Goal: Task Accomplishment & Management: Manage account settings

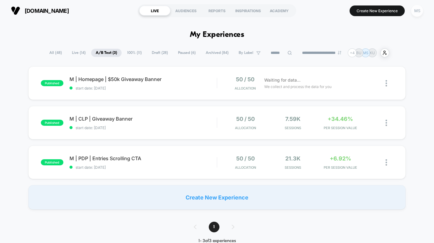
click at [415, 12] on div "MS" at bounding box center [417, 11] width 12 height 12
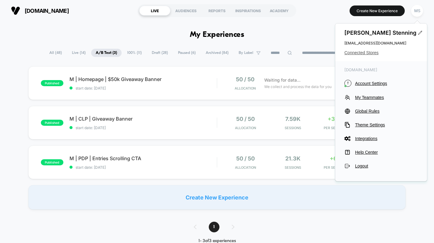
click at [348, 52] on span "Connected Stores" at bounding box center [380, 52] width 73 height 5
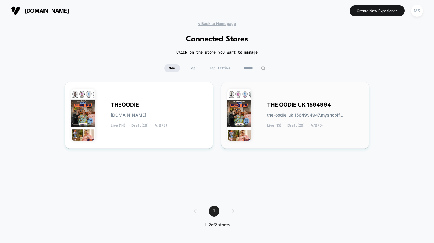
click at [277, 103] on span "THE OODIE UK 1564994" at bounding box center [299, 105] width 64 height 4
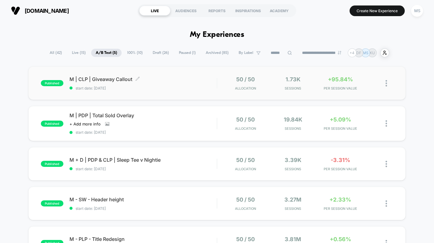
click at [205, 82] on div "M | CLP | Giveaway Callout Click to edit experience details Click to edit exper…" at bounding box center [142, 83] width 147 height 14
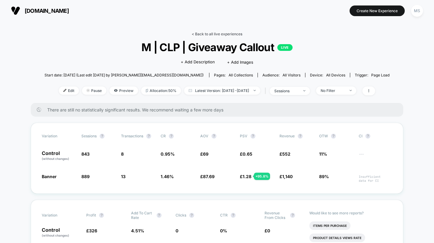
click at [205, 34] on link "< Back to all live experiences" at bounding box center [217, 34] width 51 height 5
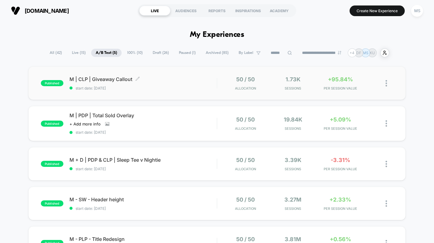
click at [179, 78] on span "M | CLP | Giveaway Callout Click to edit experience details" at bounding box center [142, 79] width 147 height 6
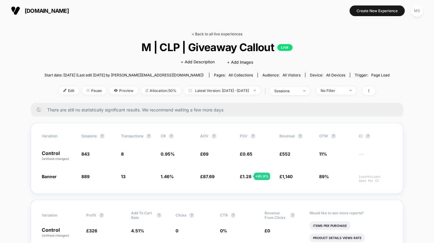
click at [194, 33] on link "< Back to all live experiences" at bounding box center [217, 34] width 51 height 5
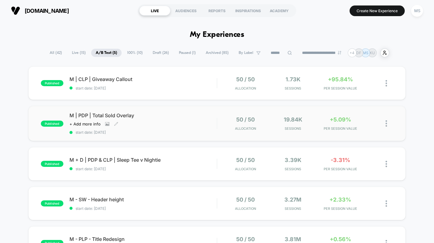
click at [166, 120] on div "M | PDP | Total Sold Overlay Click to view images Click to edit experience deta…" at bounding box center [142, 123] width 147 height 22
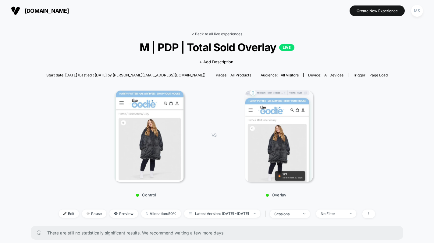
click at [202, 34] on link "< Back to all live experiences" at bounding box center [217, 34] width 51 height 5
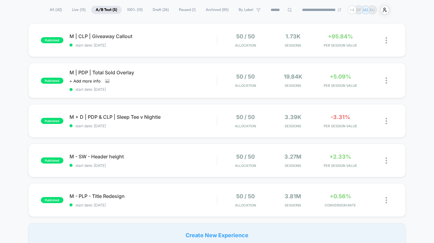
scroll to position [43, 0]
click at [201, 197] on span "M - PLP - Title Redesign Click to edit experience details" at bounding box center [142, 196] width 147 height 6
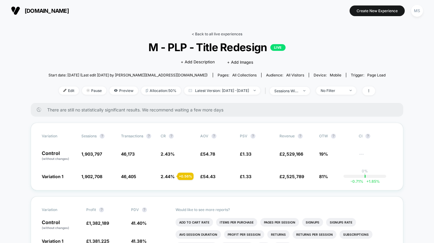
click at [196, 33] on link "< Back to all live experiences" at bounding box center [217, 34] width 51 height 5
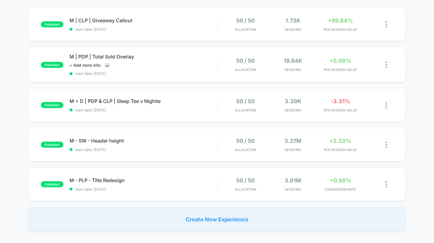
scroll to position [90, 0]
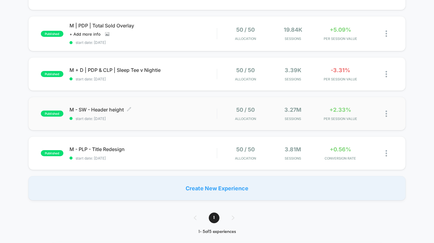
click at [181, 110] on span "M - SW - Header height Click to edit experience details" at bounding box center [142, 110] width 147 height 6
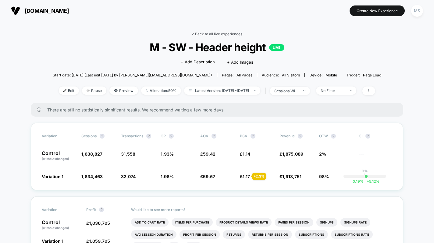
click at [205, 33] on link "< Back to all live experiences" at bounding box center [217, 34] width 51 height 5
